Goal: Task Accomplishment & Management: Manage account settings

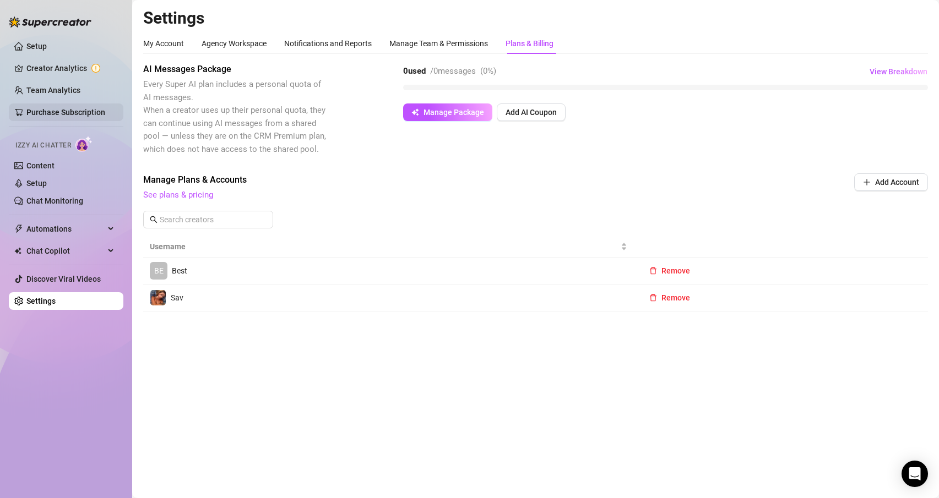
click at [68, 114] on link "Purchase Subscription" at bounding box center [65, 112] width 79 height 9
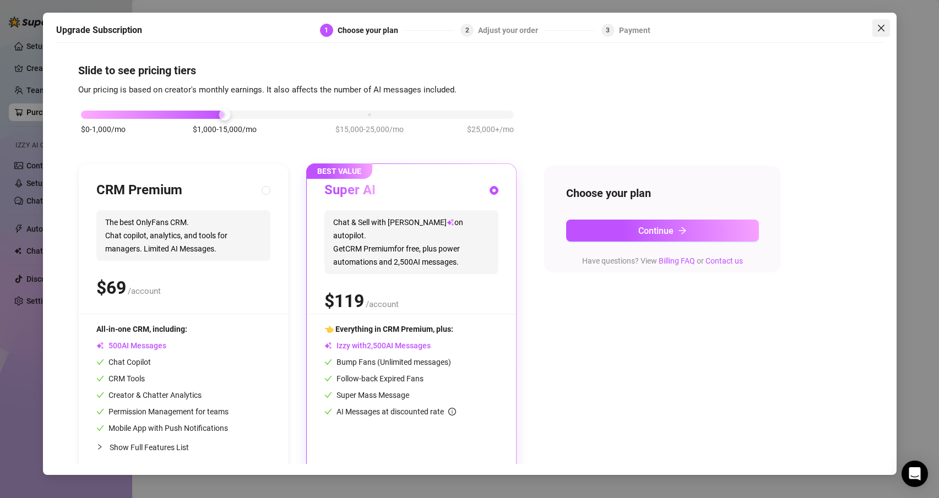
click at [881, 24] on icon "close" at bounding box center [881, 28] width 9 height 9
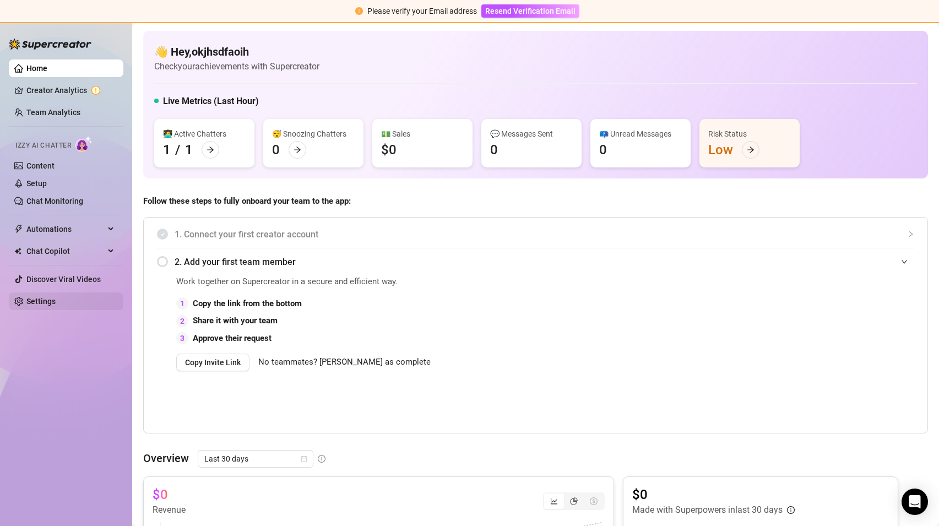
click at [55, 300] on link "Settings" at bounding box center [40, 301] width 29 height 9
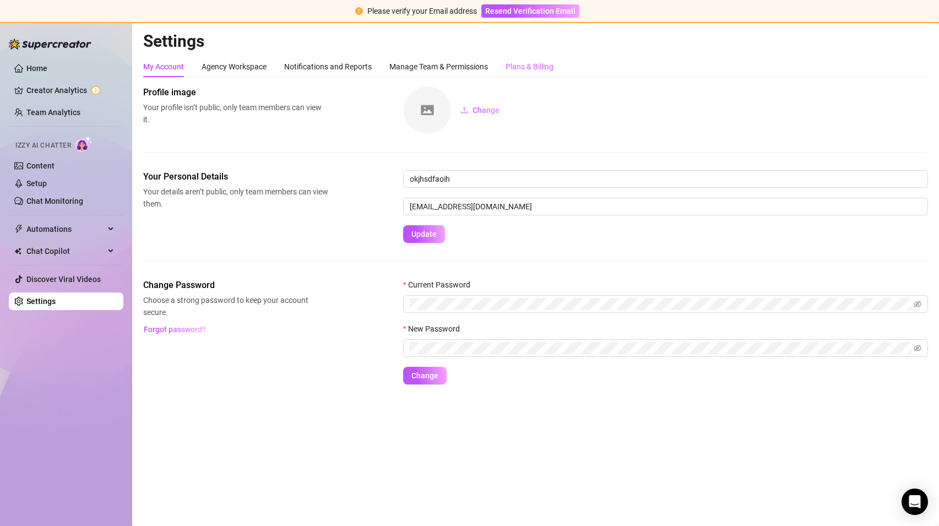
click at [544, 59] on div "Plans & Billing" at bounding box center [530, 66] width 48 height 21
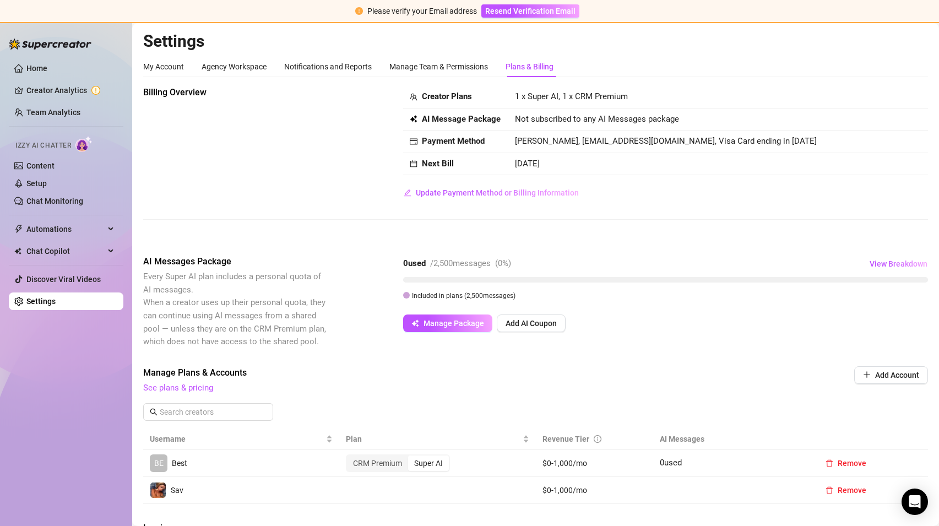
scroll to position [212, 0]
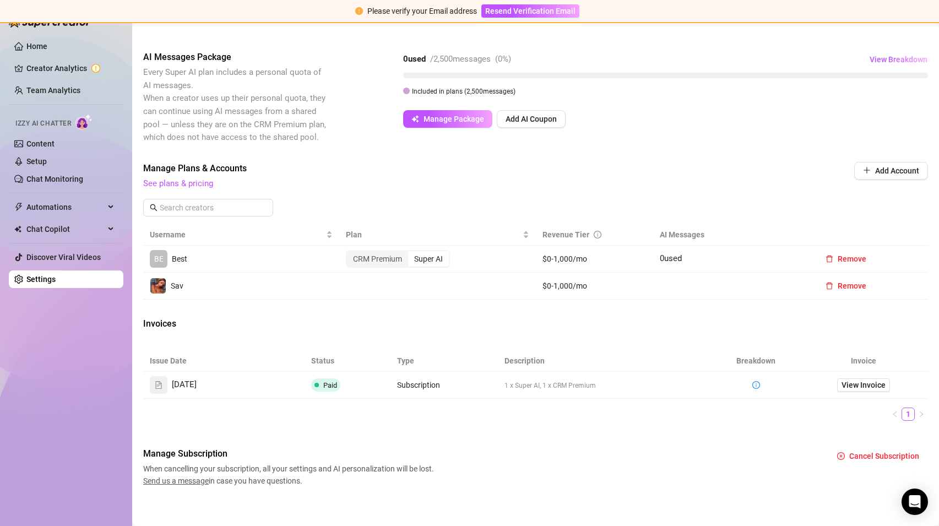
scroll to position [212, 0]
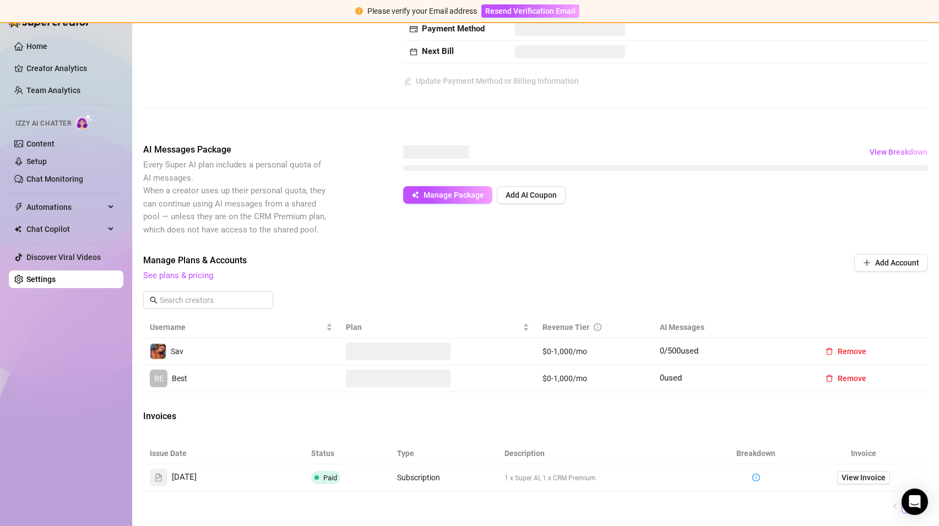
scroll to position [212, 0]
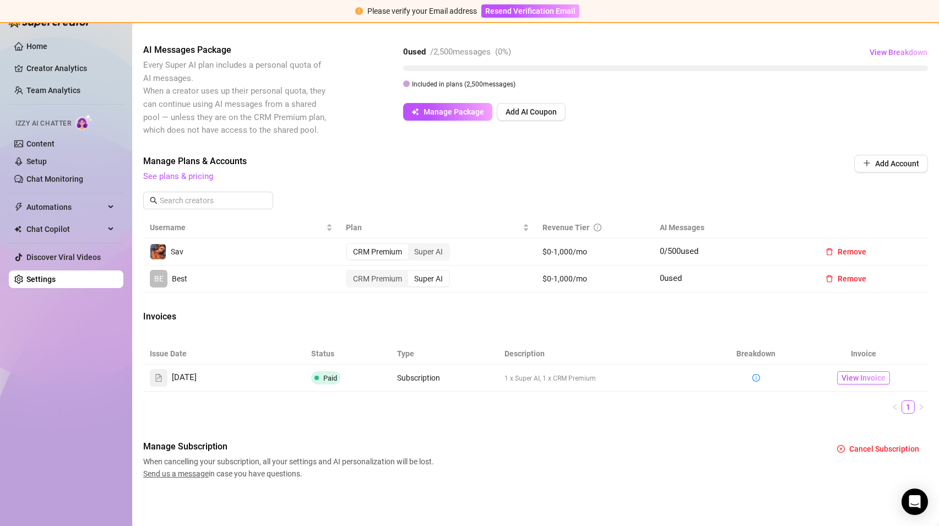
click at [847, 373] on span "View Invoice" at bounding box center [864, 378] width 44 height 12
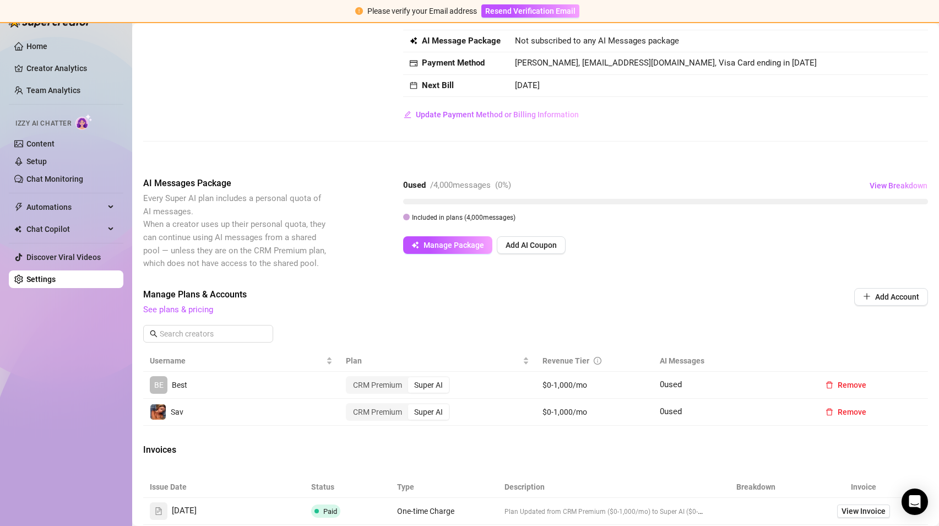
scroll to position [239, 0]
